Goal: Use online tool/utility: Utilize a website feature to perform a specific function

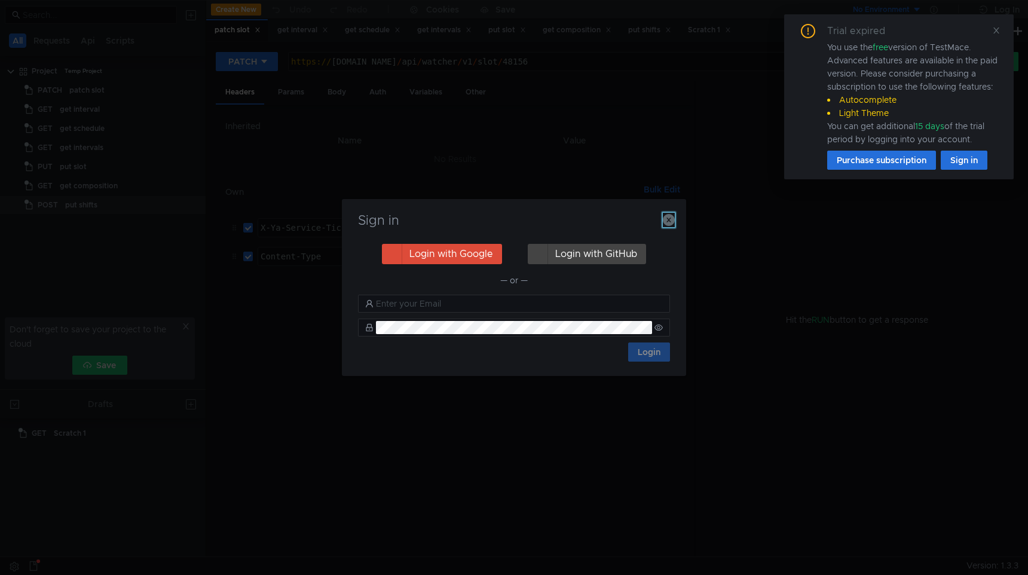
click at [666, 213] on button "button" at bounding box center [669, 220] width 12 height 14
click at [669, 217] on td "3:serv:CPv0ARDc_Ly8BiIICIbJfRDq4ns:RtGPg3Ugt6lJjU2I54lLbIBhuIvBCmdmmfsh4TW96TsG…" at bounding box center [569, 227] width 206 height 29
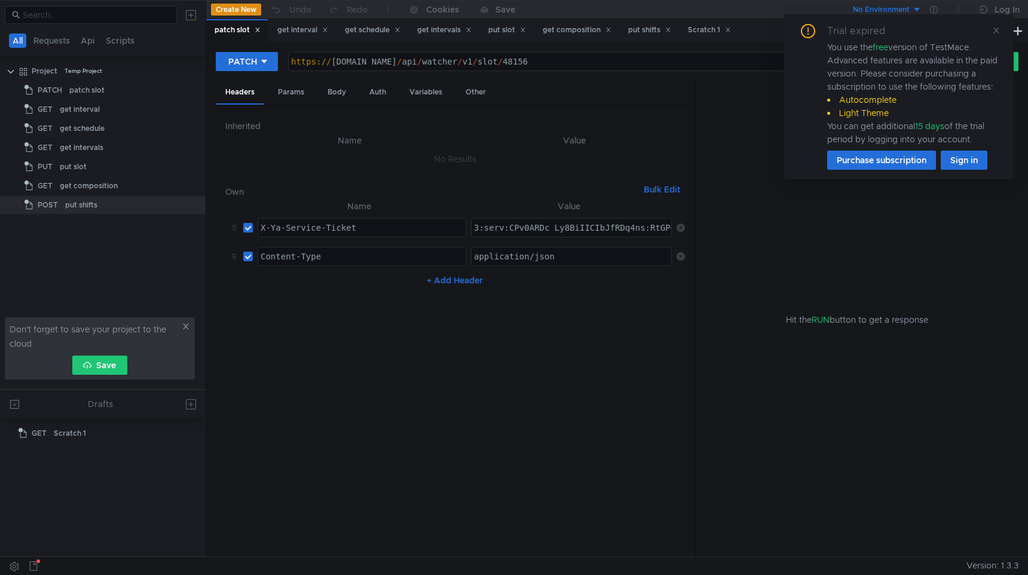
click at [997, 29] on icon at bounding box center [996, 30] width 8 height 8
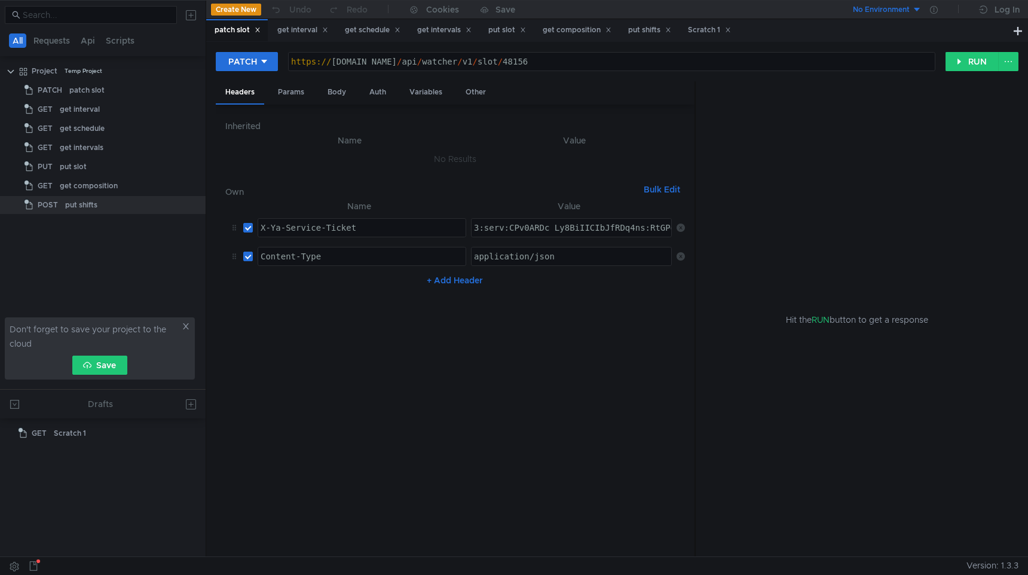
click at [367, 225] on div "X-Ya-Service-Ticket" at bounding box center [361, 237] width 207 height 29
type textarea "X-Ya-Service-Ticket"
drag, startPoint x: 364, startPoint y: 226, endPoint x: 255, endPoint y: 223, distance: 108.8
click at [255, 223] on td "X-Ya-Service-Ticket X-Ya-Service-Ticket ההההההההההההההההההההההההההההההההההההההה…" at bounding box center [359, 227] width 213 height 29
click at [507, 30] on div "put slot" at bounding box center [507, 30] width 38 height 13
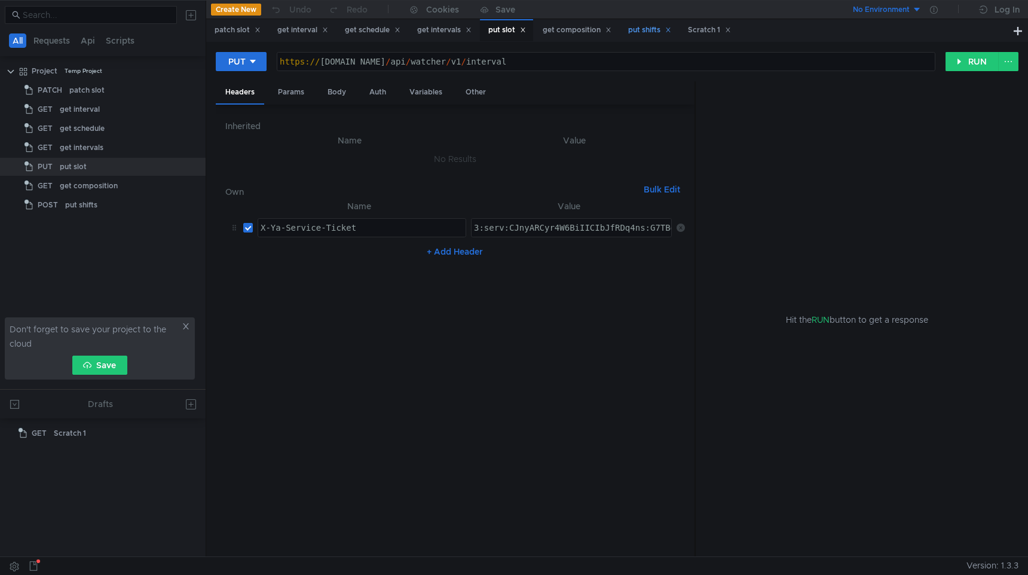
click at [645, 32] on div "put shifts" at bounding box center [649, 30] width 43 height 13
click at [336, 90] on div "Body" at bounding box center [337, 92] width 38 height 22
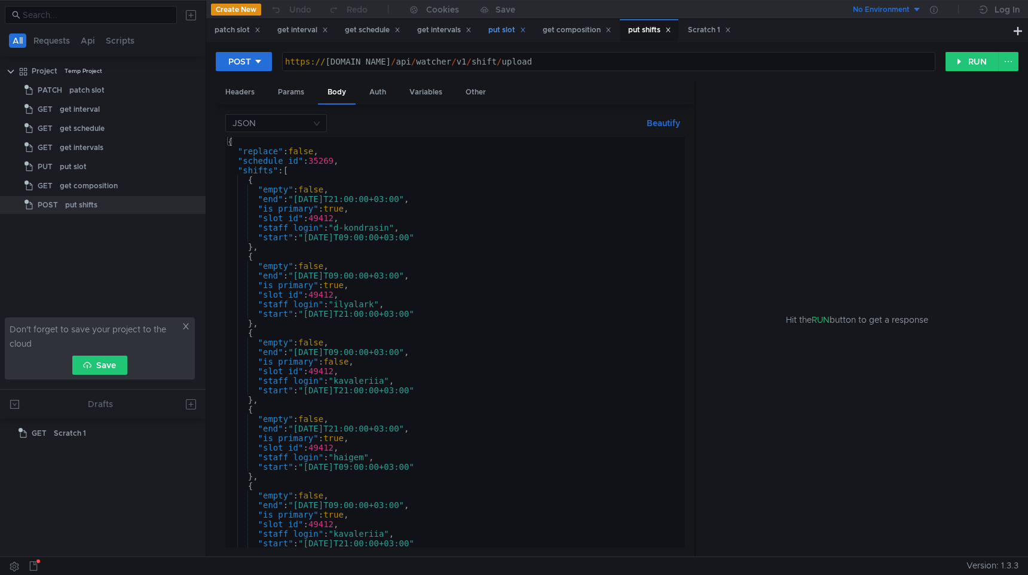
click at [510, 32] on div "put slot" at bounding box center [507, 30] width 38 height 13
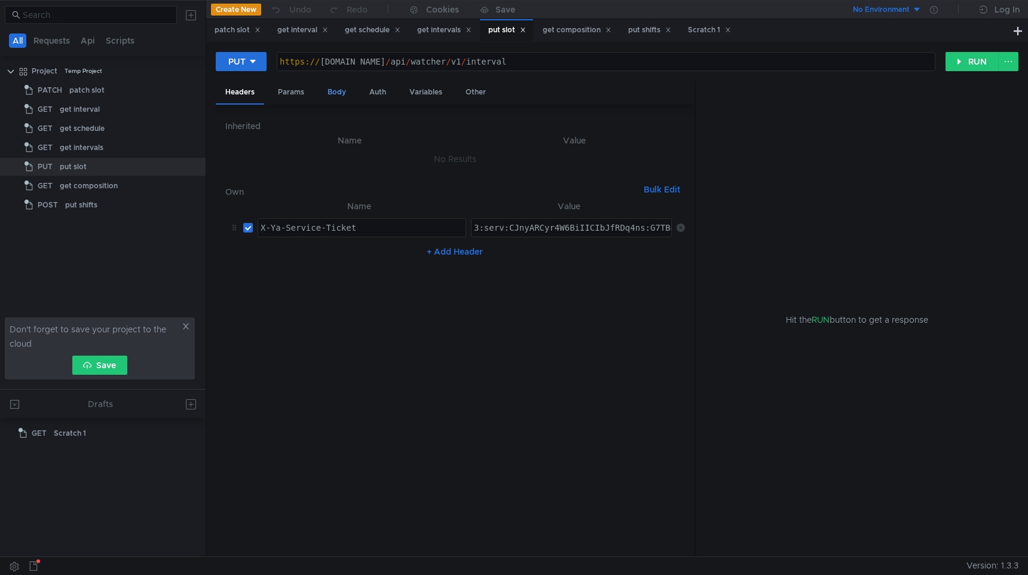
click at [335, 97] on div "Body" at bounding box center [337, 92] width 38 height 22
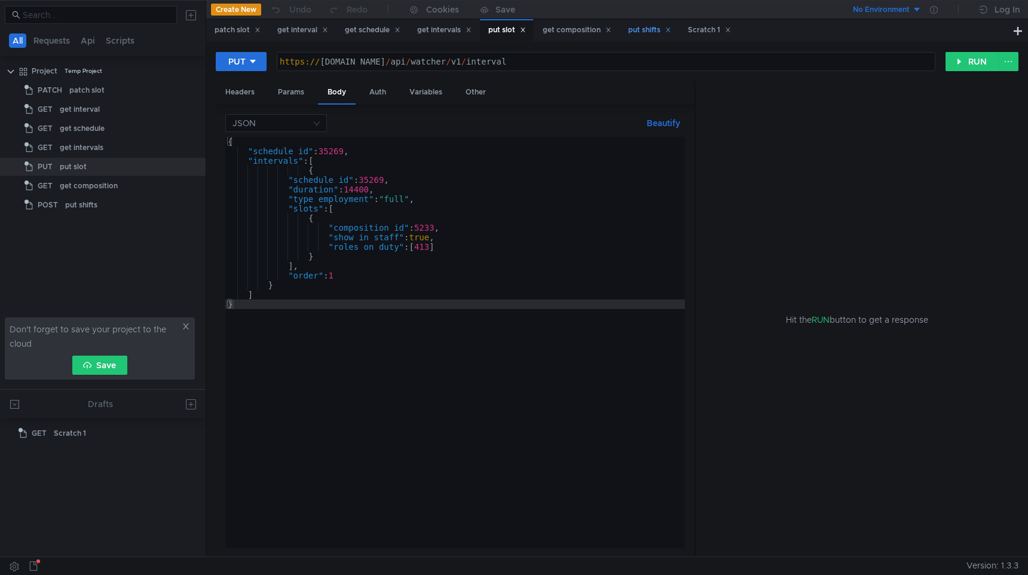
click at [648, 29] on div "put shifts" at bounding box center [649, 30] width 43 height 13
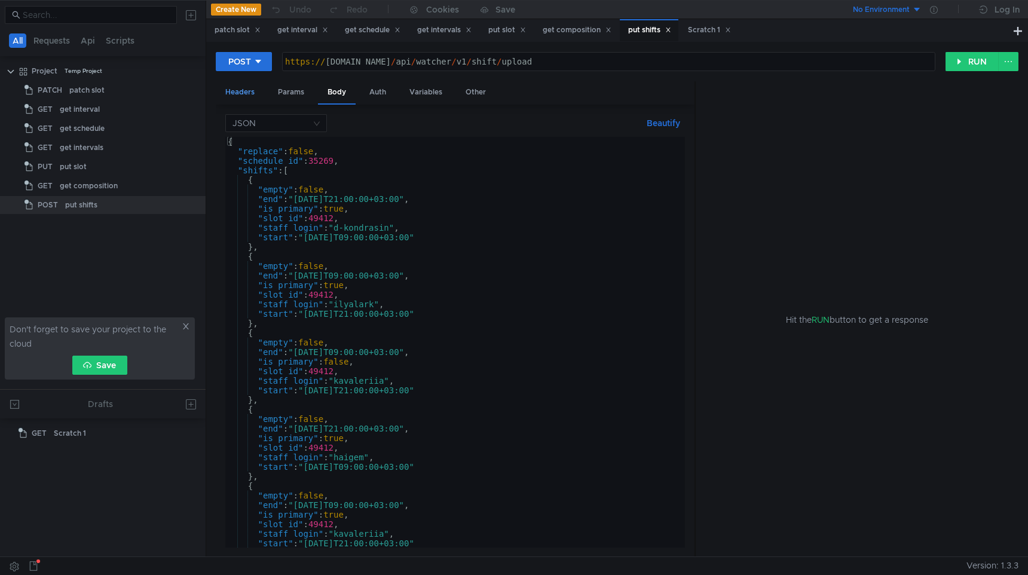
click at [249, 90] on div "Headers" at bounding box center [240, 92] width 48 height 22
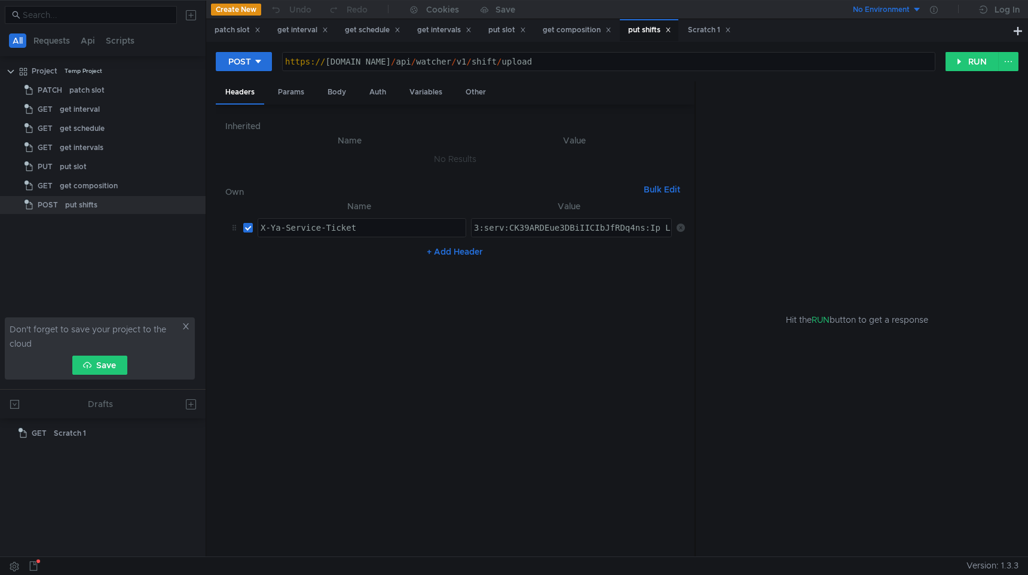
type textarea "3:serv:CK39ARDEue3DBiIICIbJfRDq4ns:Ip_LEW620Jbvdm4BzMJUhFlGPZa81c9RXJs0sFNfmGlA…"
paste textarea "3:serv:CJ3_ARC7rr_FBiIICIbJfRDq4ns:DM0HL3hIVctmH9EyWge4Vo4XVwYUiPKDOi_pHjkQjioL…"
type textarea "3:serv:CJ3_ARC7rr_FBiIICIbJfRDq4ns:DM0HL3hIVctmH9EyWge4Vo4XVwYUiPKDOi_pHjkQjioL…"
click at [338, 94] on div "Body" at bounding box center [337, 92] width 38 height 22
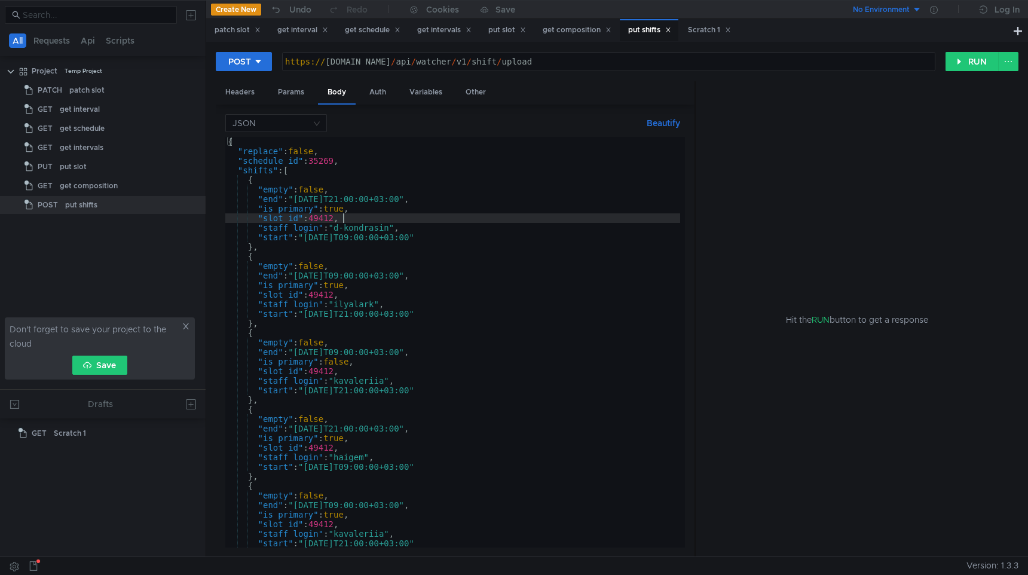
click at [384, 218] on div "{ "replace" : false , "schedule_id" : 35269 , "shifts" : [ { "empty" : false , …" at bounding box center [452, 352] width 455 height 430
type textarea "] }"
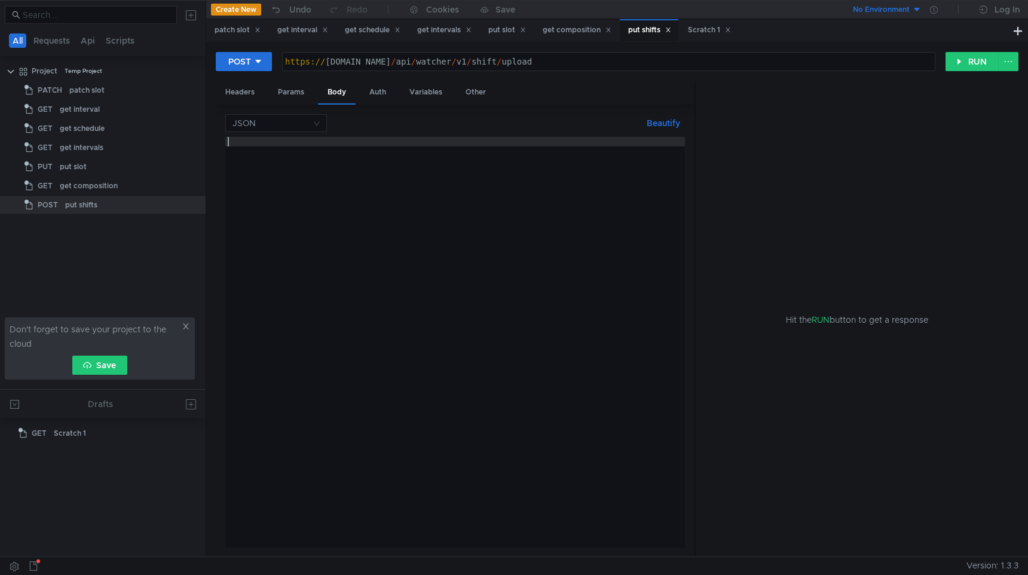
paste textarea "}"
type textarea "}"
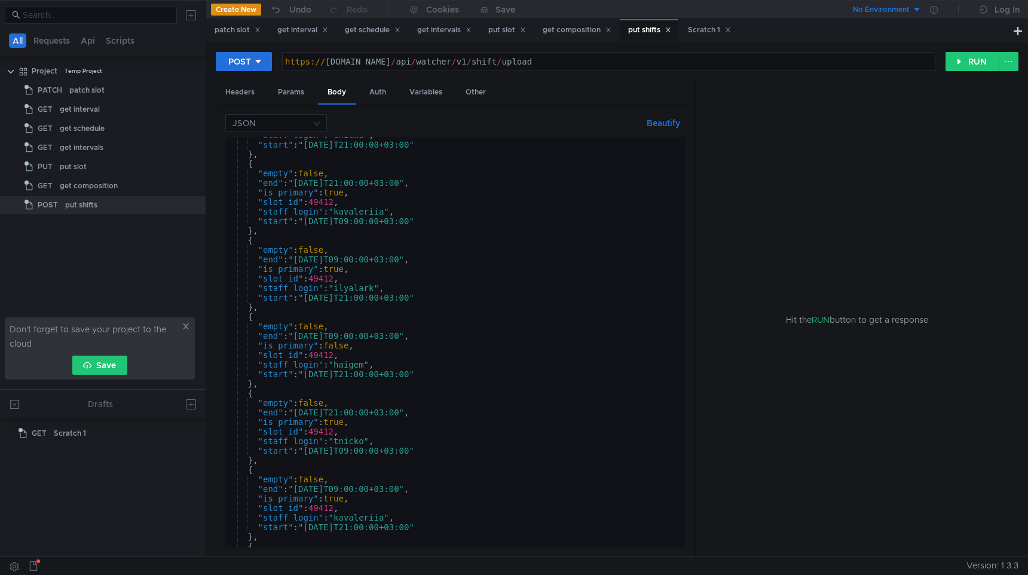
scroll to position [6441, 0]
click at [966, 62] on button "RUN" at bounding box center [971, 61] width 53 height 19
